Goal: Book appointment/travel/reservation

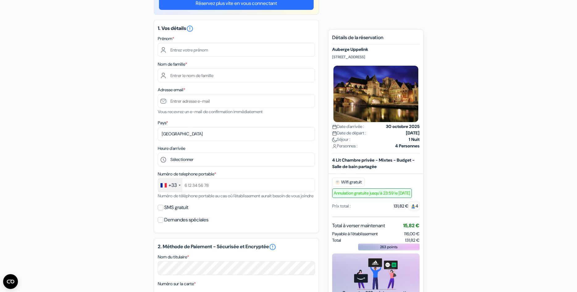
scroll to position [63, 0]
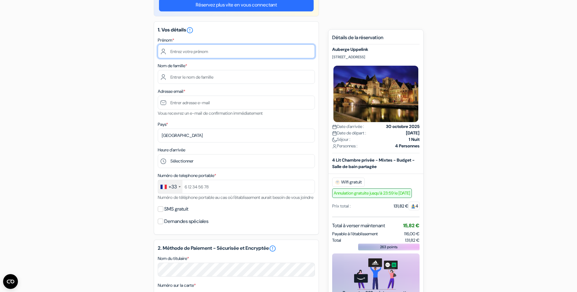
click at [206, 55] on input "text" at bounding box center [236, 51] width 157 height 14
type input "[PERSON_NAME]"
type input "CREMIEU"
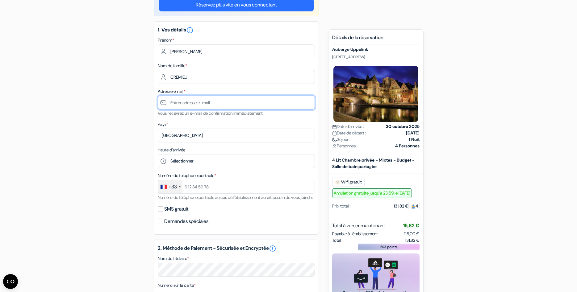
type input "[PERSON_NAME][EMAIL_ADDRESS][DOMAIN_NAME]"
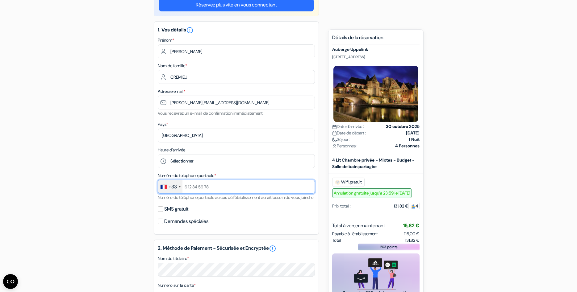
type input "0603008430"
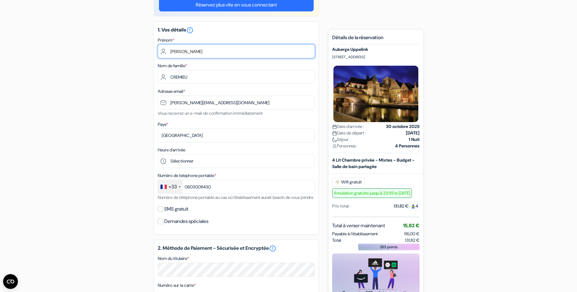
scroll to position [94, 0]
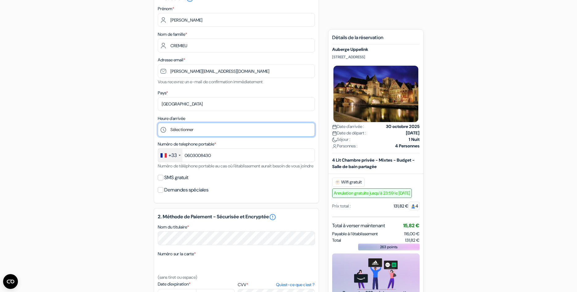
click at [158, 123] on select "Sélectionner 1:00 2:00 3:00 4:00 5:00 6:00 7:00 8:00 9:00 10:00 11:00 12:00 13:…" at bounding box center [236, 130] width 157 height 14
select select "20"
click option "20:00" at bounding box center [0, 0] width 0 height 0
click at [160, 181] on input "SMS gratuit" at bounding box center [161, 178] width 6 height 6
checkbox input "true"
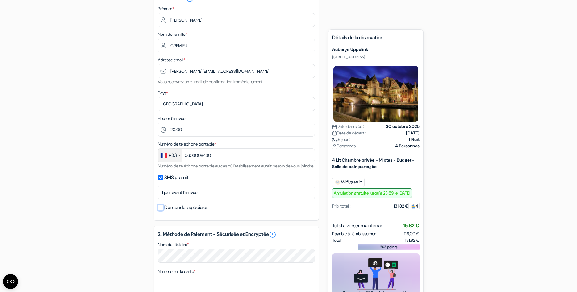
click at [160, 210] on input "Demandes spéciales" at bounding box center [161, 208] width 6 height 6
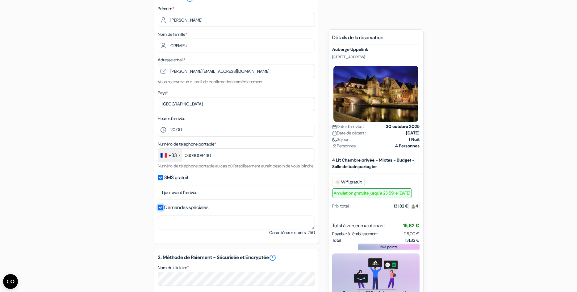
click at [160, 210] on input "Demandes spéciales" at bounding box center [161, 208] width 6 height 6
checkbox input "false"
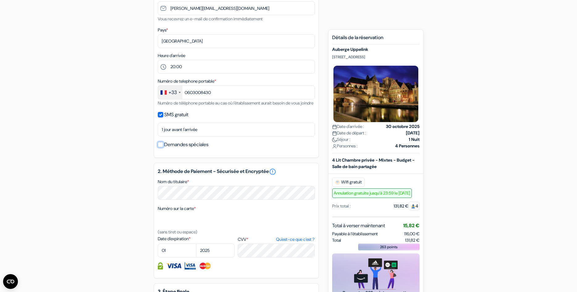
scroll to position [189, 0]
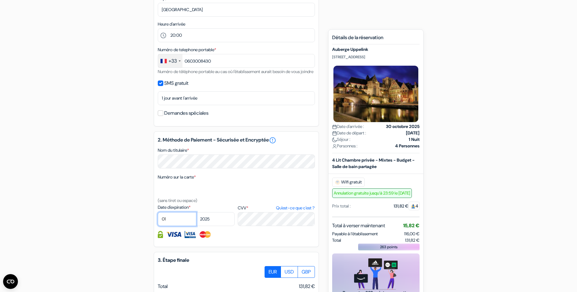
click at [158, 212] on select "01 02 03 04 05 06 07 08 09 10 11 12" at bounding box center [177, 219] width 39 height 14
select select "05"
click option "05" at bounding box center [0, 0] width 0 height 0
click at [196, 212] on select "2025 2026 2027 2028 2029 2030 2031 2032 2033 2034 2035 2036 2037 2038 2039 2040…" at bounding box center [215, 219] width 39 height 14
select select "2027"
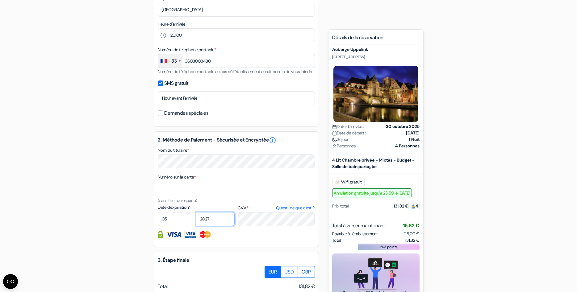
click option "2027" at bounding box center [0, 0] width 0 height 0
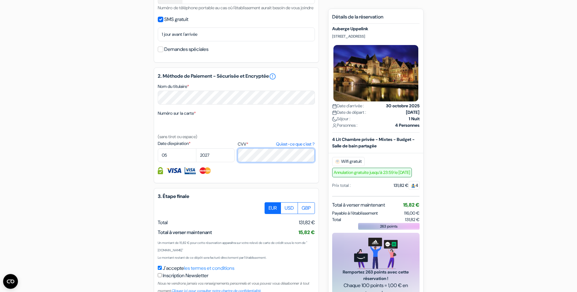
scroll to position [283, 0]
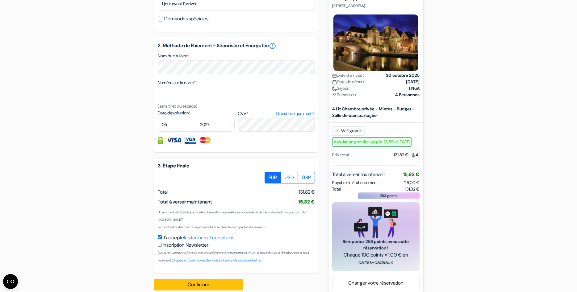
click at [273, 246] on div "J'accepte les termes et conditions Inscription Newsletter Nous ne vendrons jama…" at bounding box center [236, 249] width 157 height 30
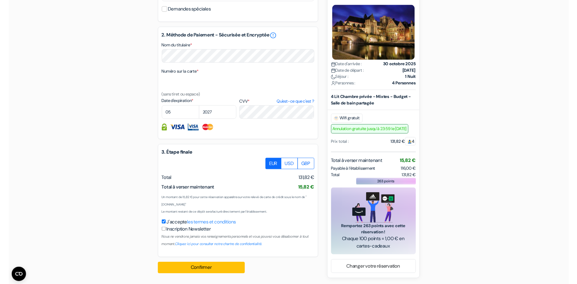
scroll to position [300, 0]
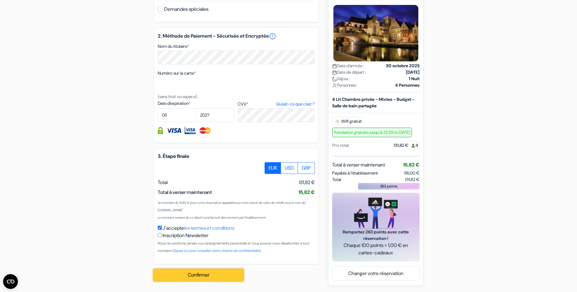
click at [229, 273] on button "Confirmer Loading..." at bounding box center [198, 275] width 89 height 12
